Goal: Find specific page/section: Find specific page/section

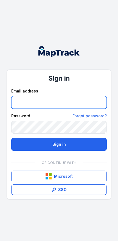
type input "**********"
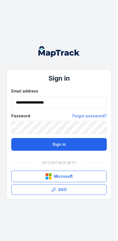
click at [59, 144] on button "Sign in" at bounding box center [59, 144] width 96 height 13
click at [75, 143] on button "Sign in" at bounding box center [59, 144] width 96 height 13
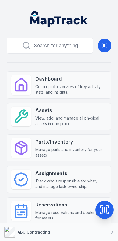
click at [94, 230] on button "ABC Contracting" at bounding box center [59, 232] width 118 height 18
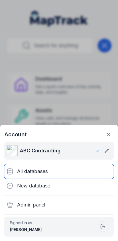
click at [63, 171] on div "All databases" at bounding box center [59, 171] width 110 height 14
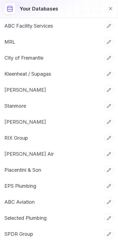
scroll to position [37, 0]
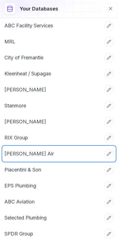
click at [73, 152] on link "[PERSON_NAME] Air" at bounding box center [52, 154] width 96 height 8
